Goal: Check status

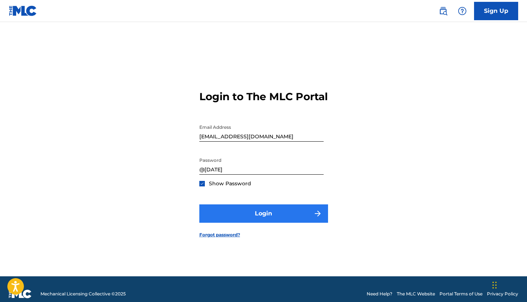
click at [265, 223] on button "Login" at bounding box center [263, 214] width 129 height 18
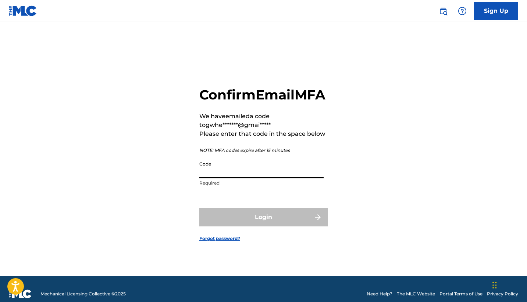
click at [225, 173] on input "Code" at bounding box center [261, 168] width 124 height 21
click at [209, 176] on input "Code" at bounding box center [261, 168] width 124 height 21
paste input "994830"
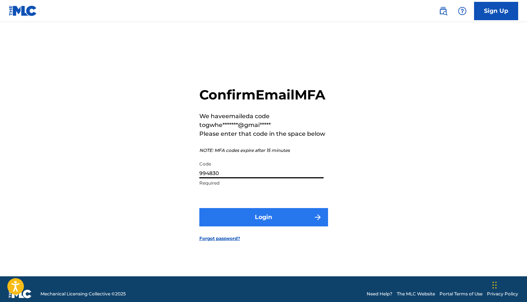
type input "994830"
click at [269, 227] on button "Login" at bounding box center [263, 217] width 129 height 18
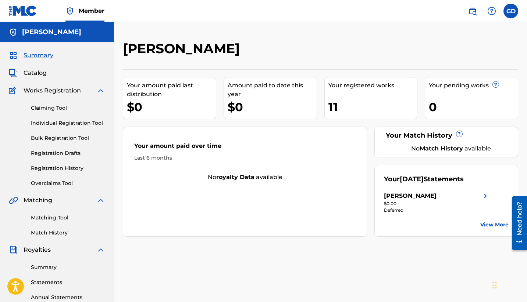
click at [98, 91] on img at bounding box center [100, 90] width 9 height 9
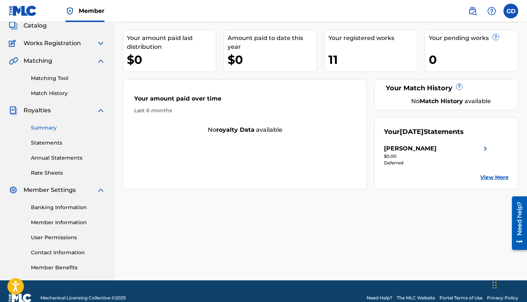
scroll to position [50, 0]
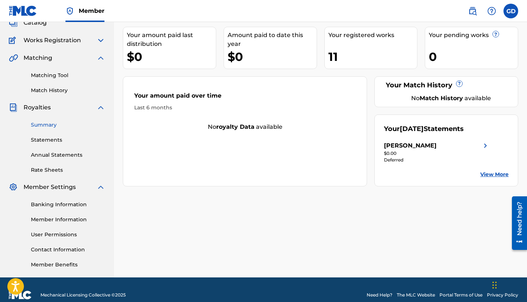
click at [53, 127] on link "Summary" at bounding box center [68, 125] width 74 height 8
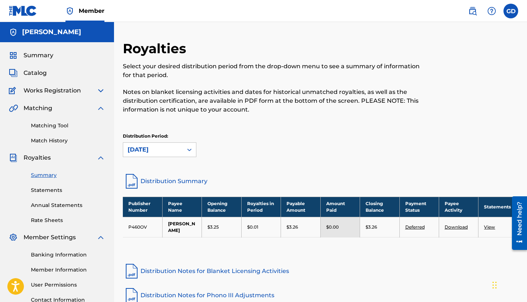
click at [100, 158] on img at bounding box center [100, 158] width 9 height 9
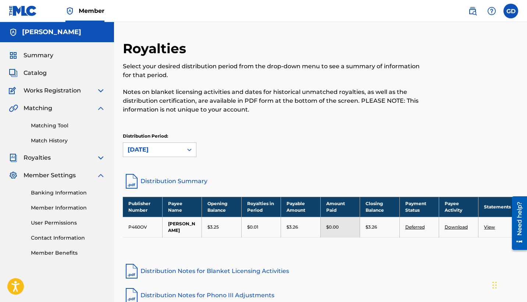
click at [101, 177] on img at bounding box center [100, 175] width 9 height 9
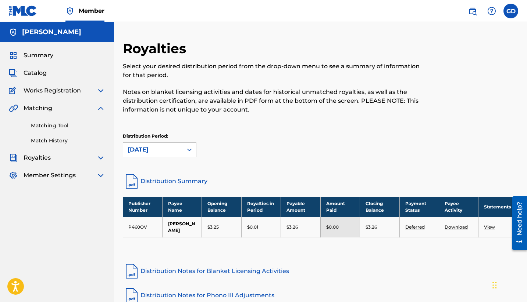
click at [100, 107] on img at bounding box center [100, 108] width 9 height 9
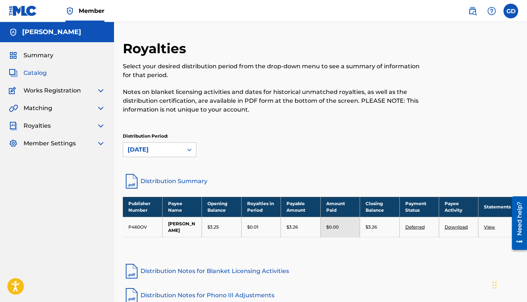
click at [40, 74] on span "Catalog" at bounding box center [35, 73] width 23 height 9
